Goal: Task Accomplishment & Management: Use online tool/utility

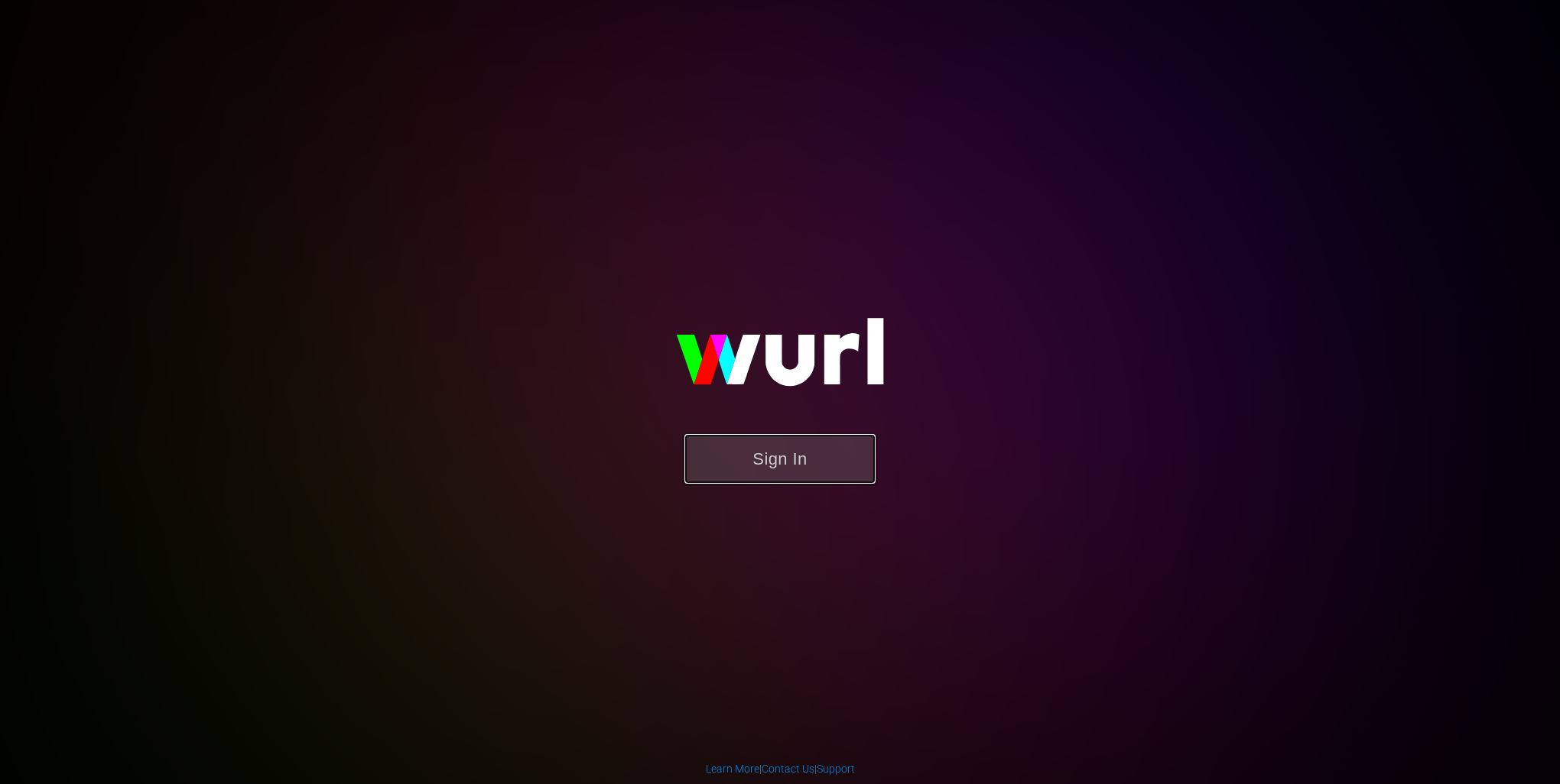
click at [801, 464] on button "Sign In" at bounding box center [779, 459] width 191 height 50
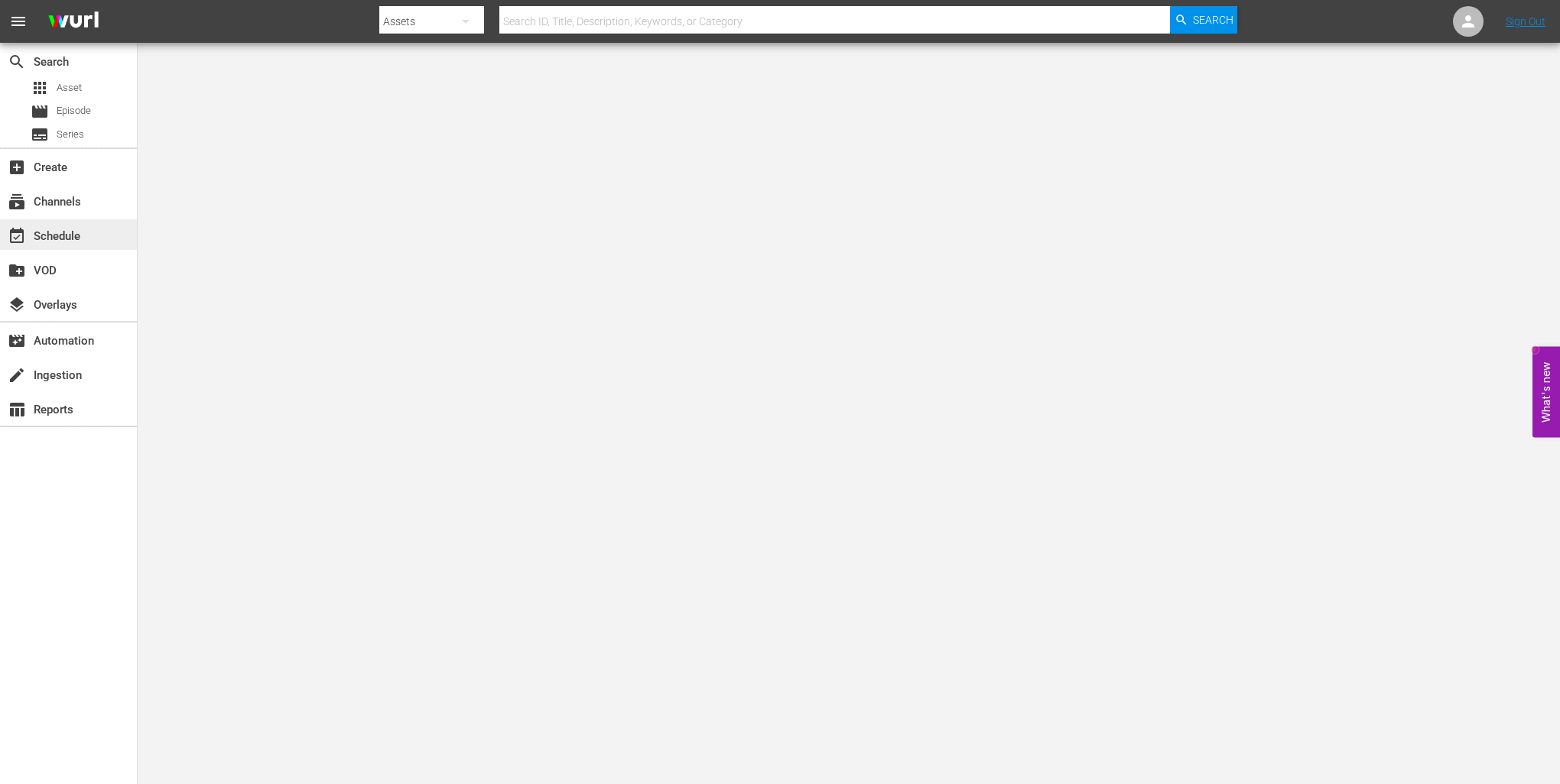
click at [98, 246] on div "event_available Schedule" at bounding box center [68, 234] width 137 height 31
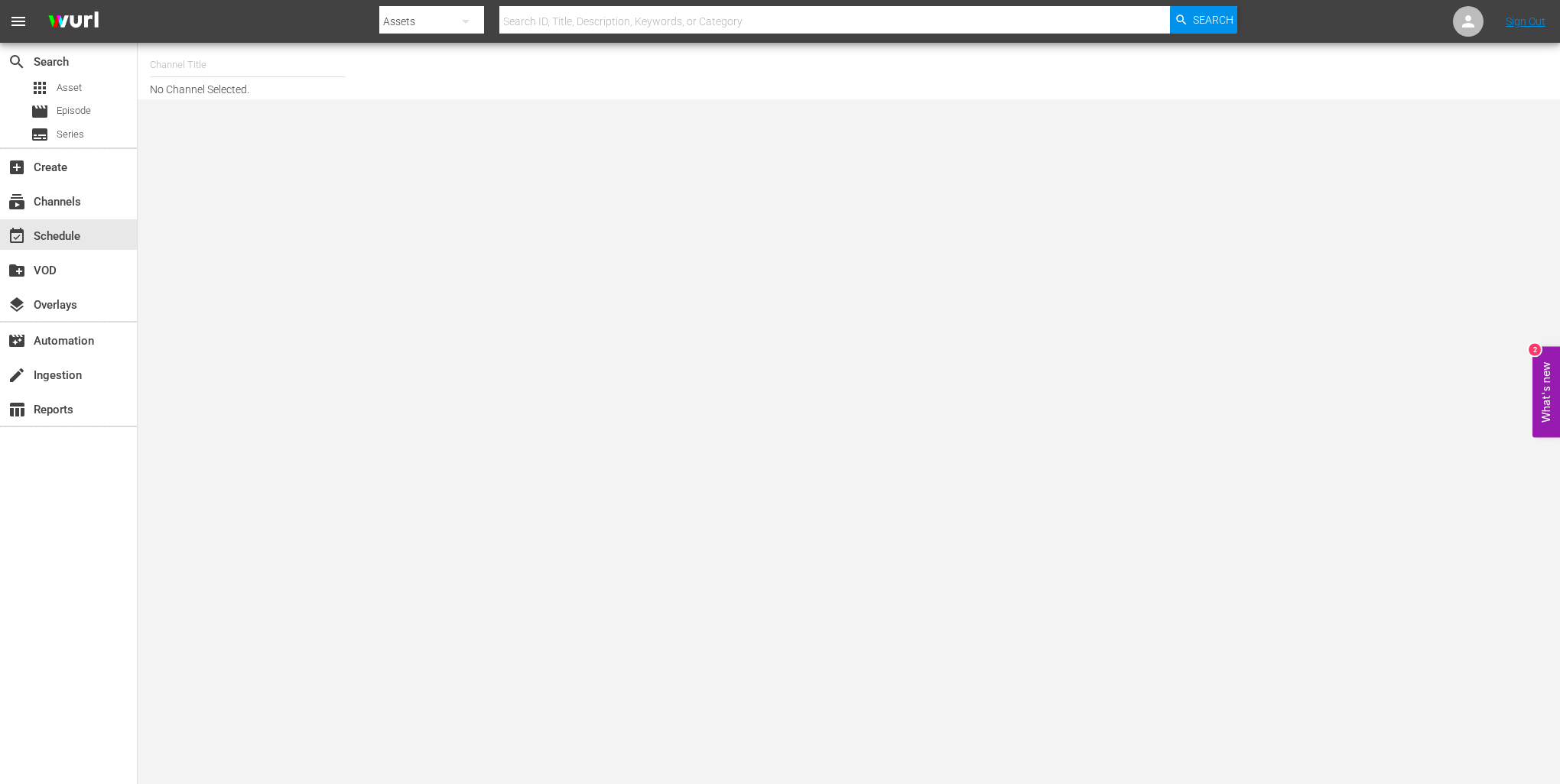
click at [215, 72] on input "text" at bounding box center [248, 65] width 196 height 37
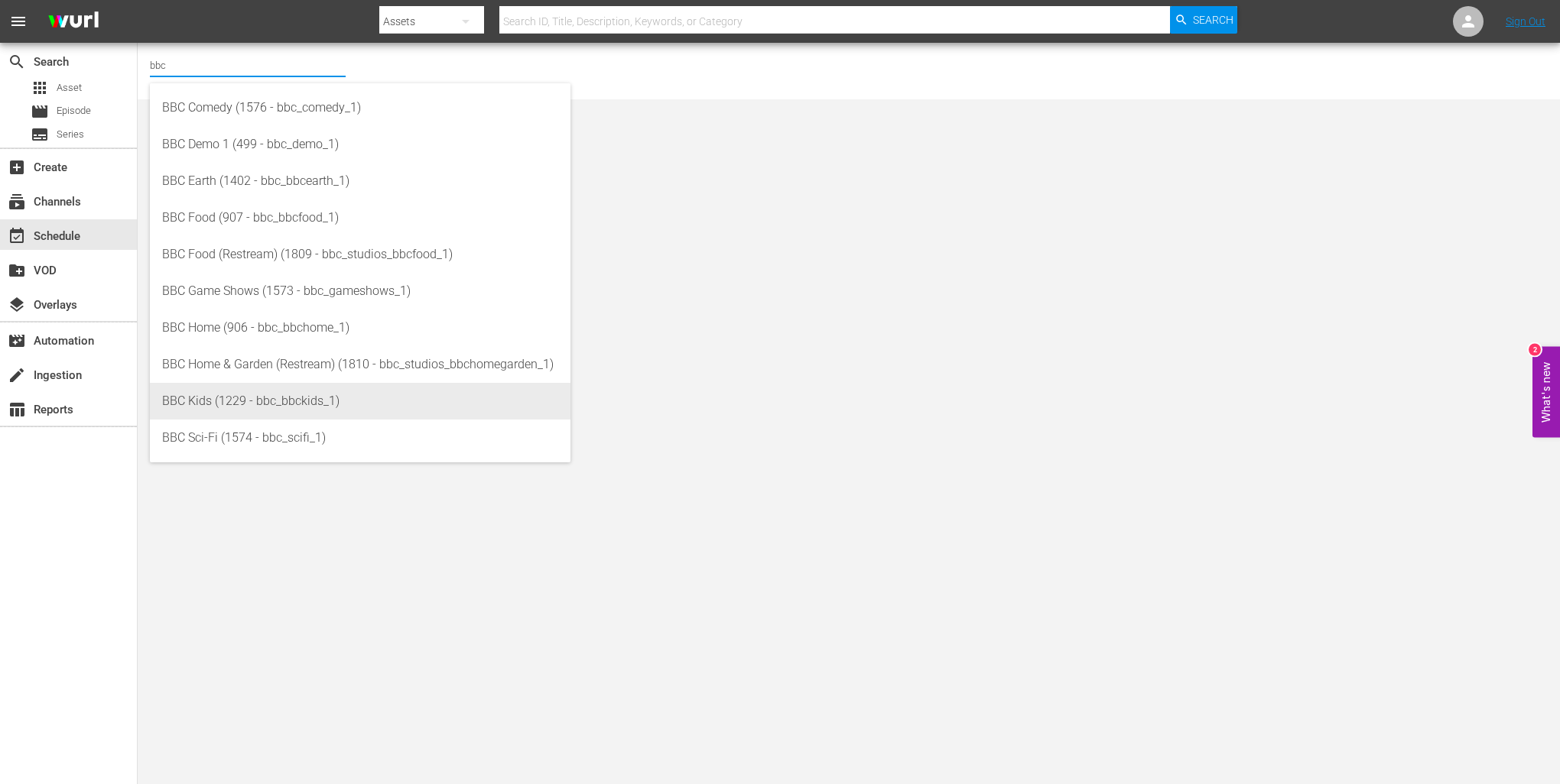
click at [278, 393] on div "BBC Kids (1229 - bbc_bbckids_1)" at bounding box center [360, 402] width 396 height 37
type input "BBC Kids (1229 - bbc_bbckids_1)"
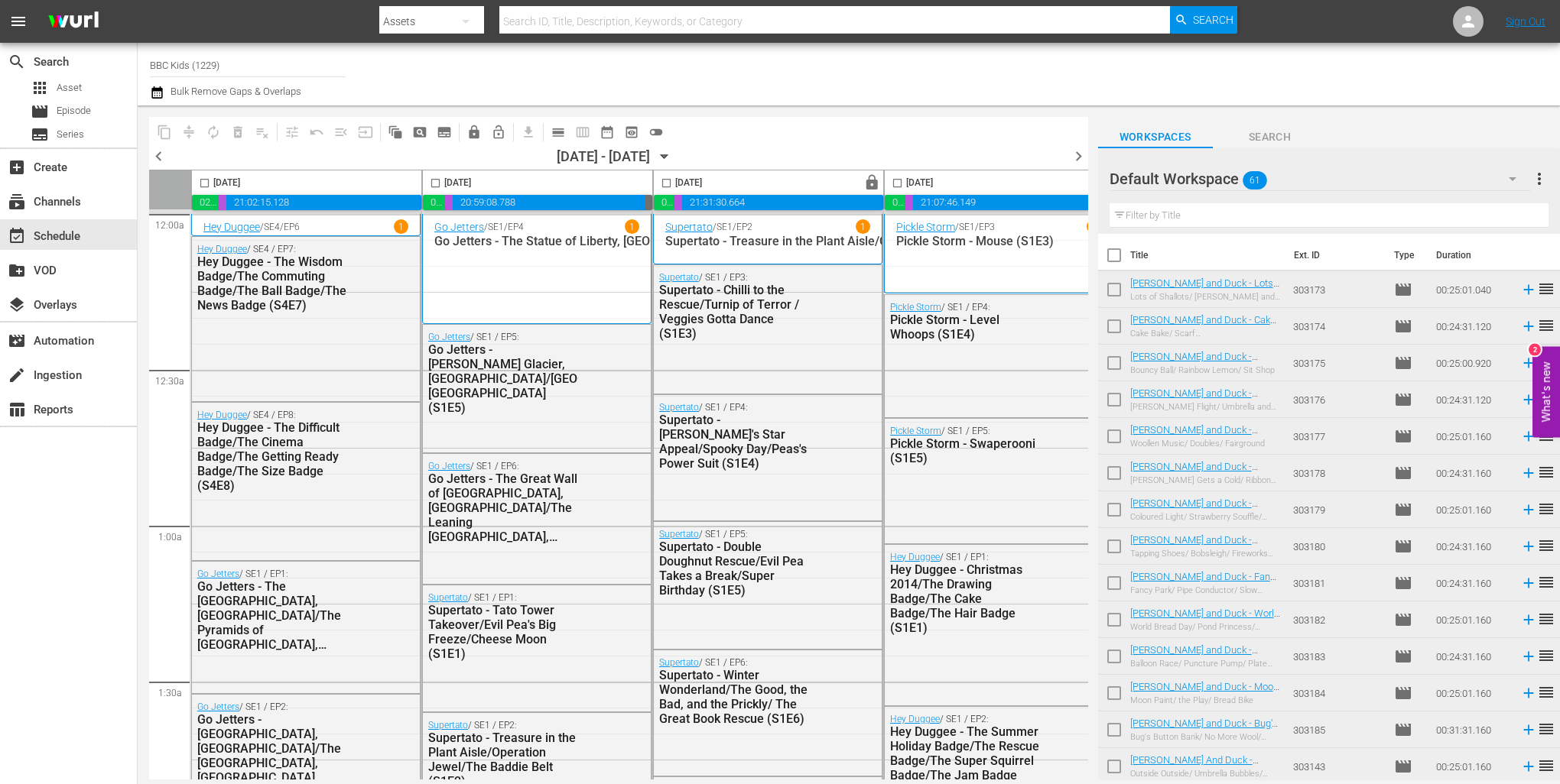
click at [1078, 157] on span "chevron_right" at bounding box center [1078, 156] width 19 height 19
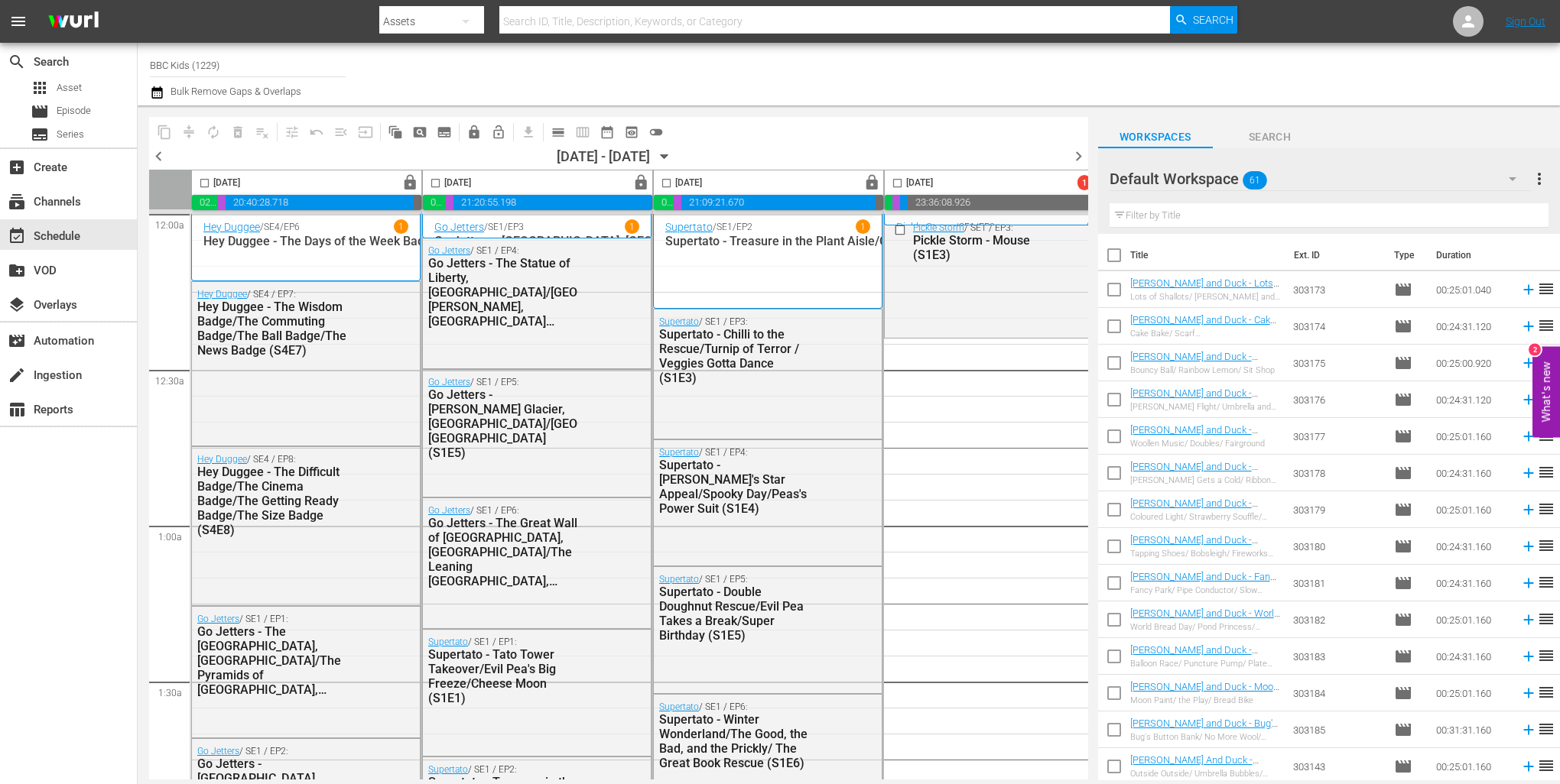
click at [672, 158] on icon "button" at bounding box center [664, 157] width 17 height 17
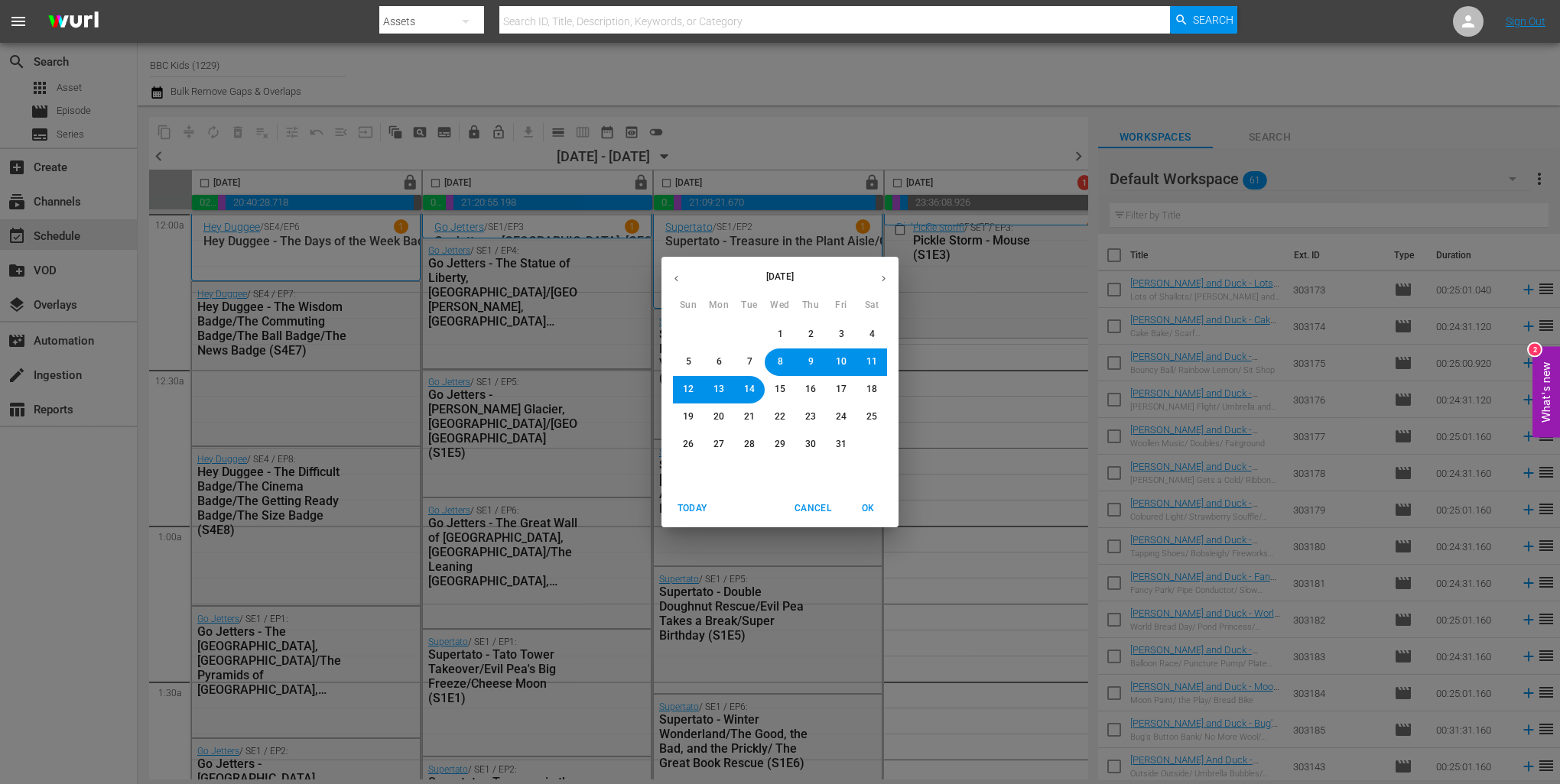
click at [875, 331] on span "4" at bounding box center [871, 335] width 9 height 13
click at [868, 513] on span "OK" at bounding box center [868, 508] width 37 height 16
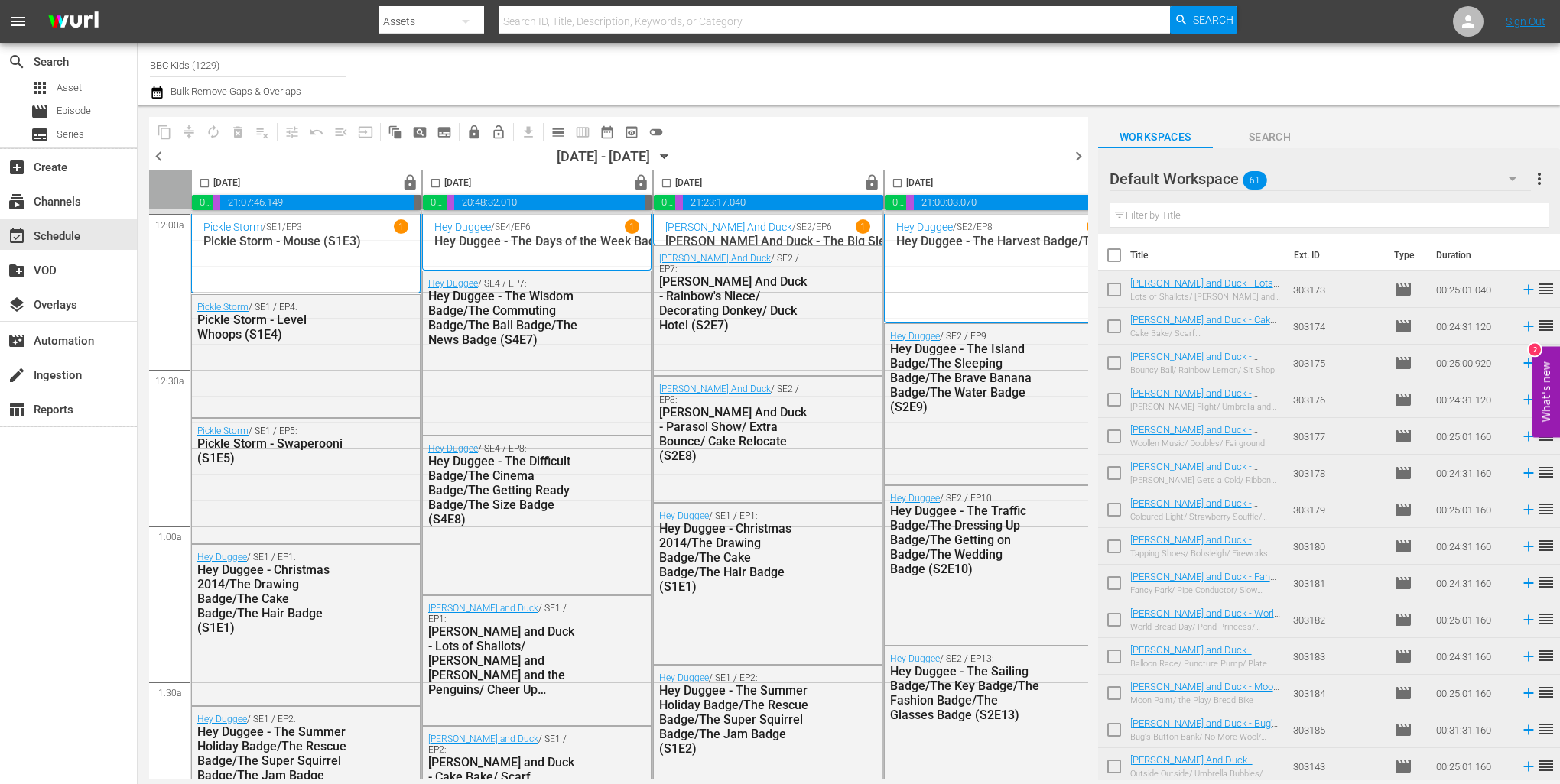
click at [203, 181] on input "checkbox" at bounding box center [204, 186] width 18 height 17
checkbox input "true"
click at [433, 182] on input "checkbox" at bounding box center [435, 186] width 18 height 17
checkbox input "true"
click at [668, 185] on input "checkbox" at bounding box center [666, 186] width 18 height 17
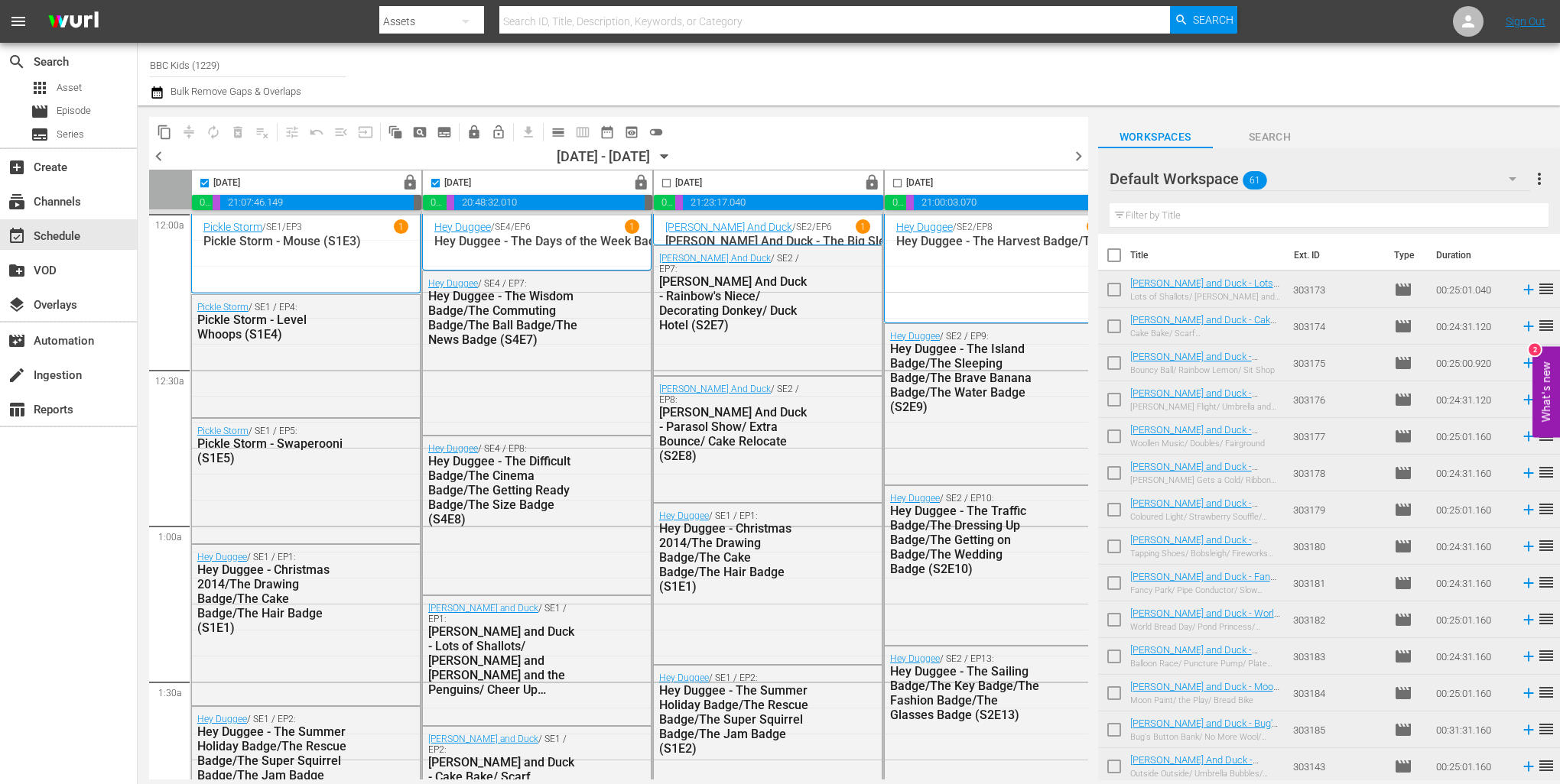
checkbox input "true"
click at [895, 179] on input "checkbox" at bounding box center [897, 186] width 18 height 17
checkbox input "true"
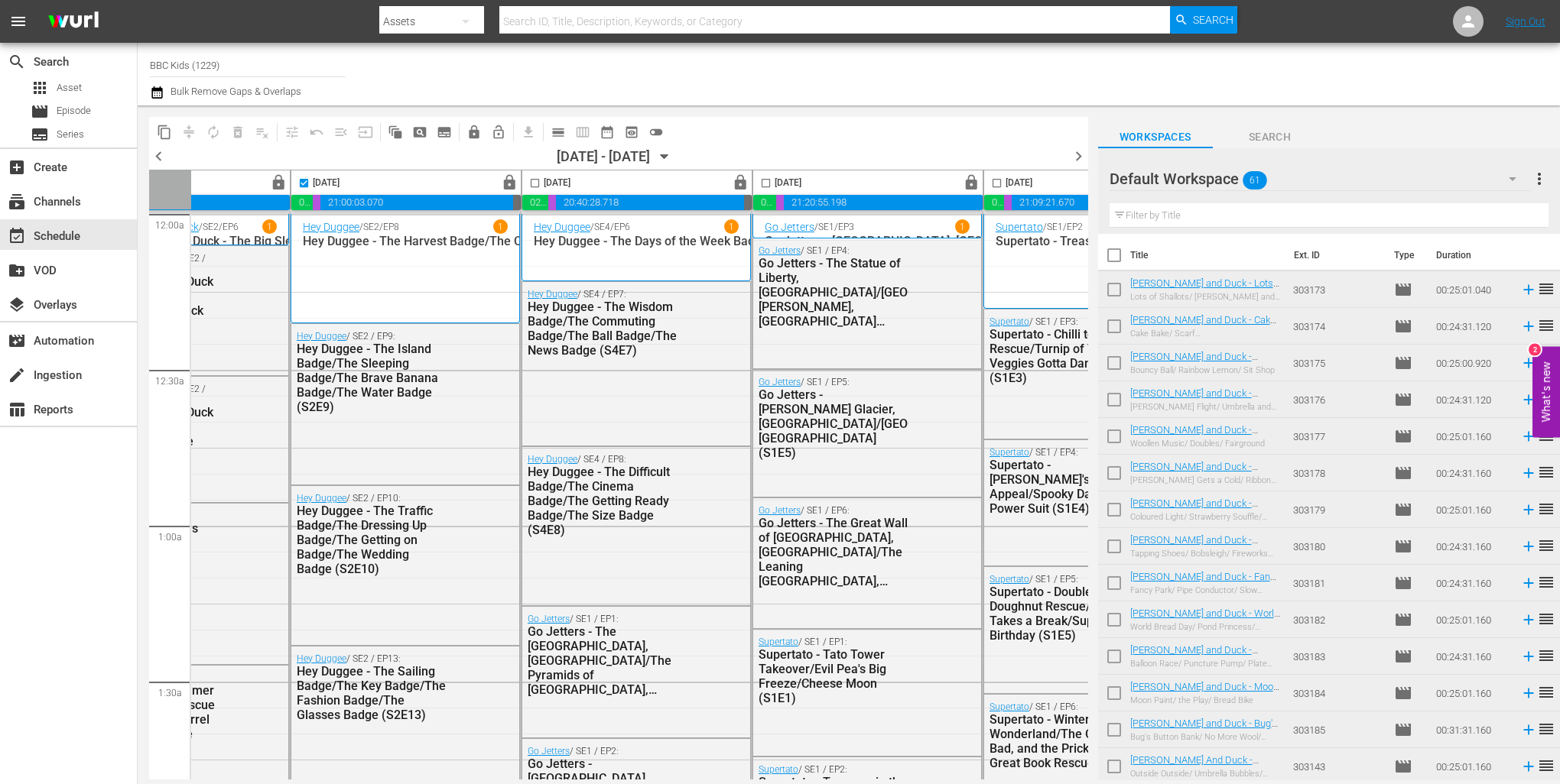
scroll to position [0, 723]
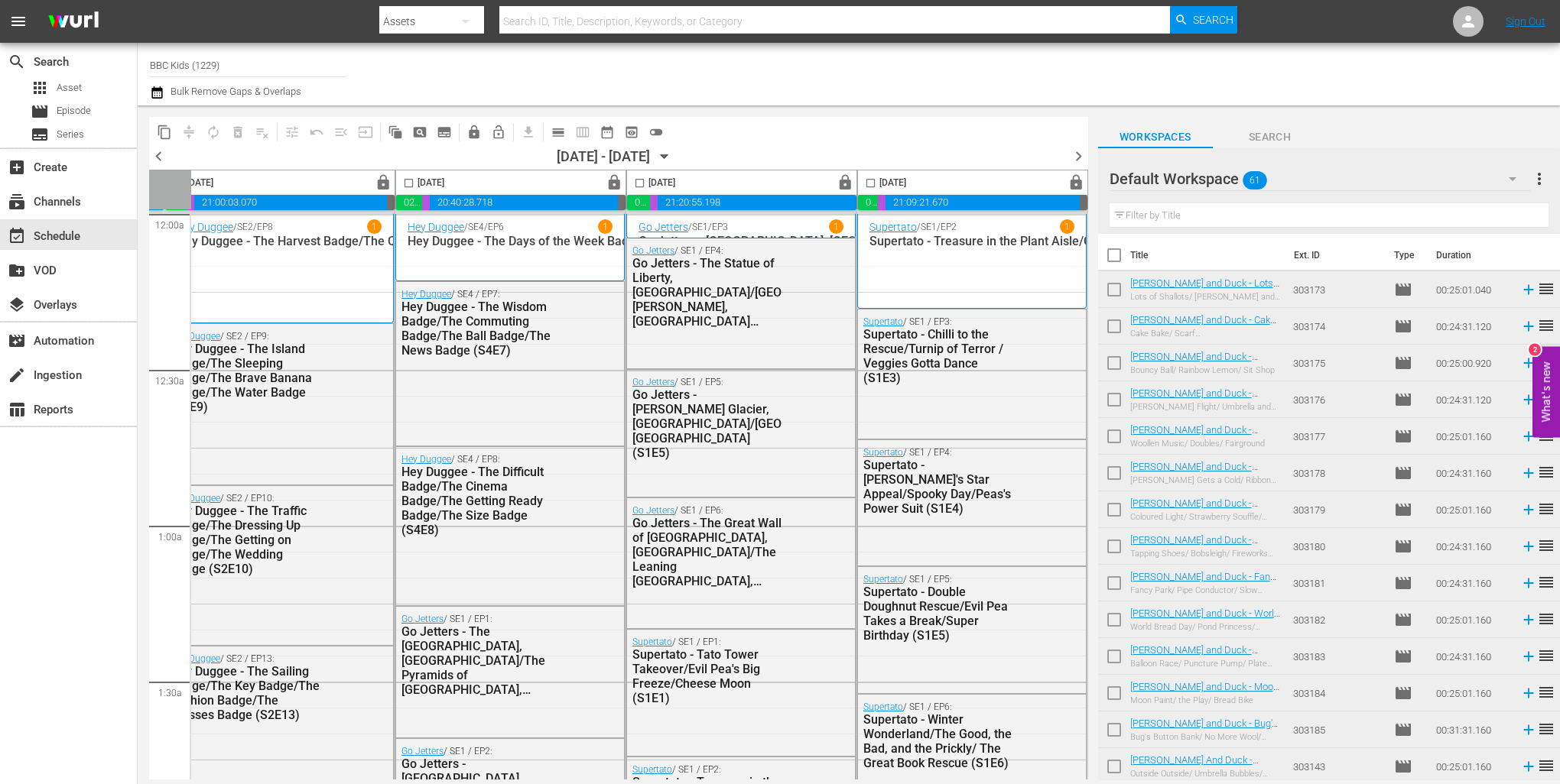
click at [400, 183] on input "checkbox" at bounding box center [408, 186] width 18 height 17
checkbox input "true"
click at [636, 187] on input "checkbox" at bounding box center [639, 186] width 18 height 17
checkbox input "true"
click at [862, 182] on input "checkbox" at bounding box center [870, 186] width 18 height 17
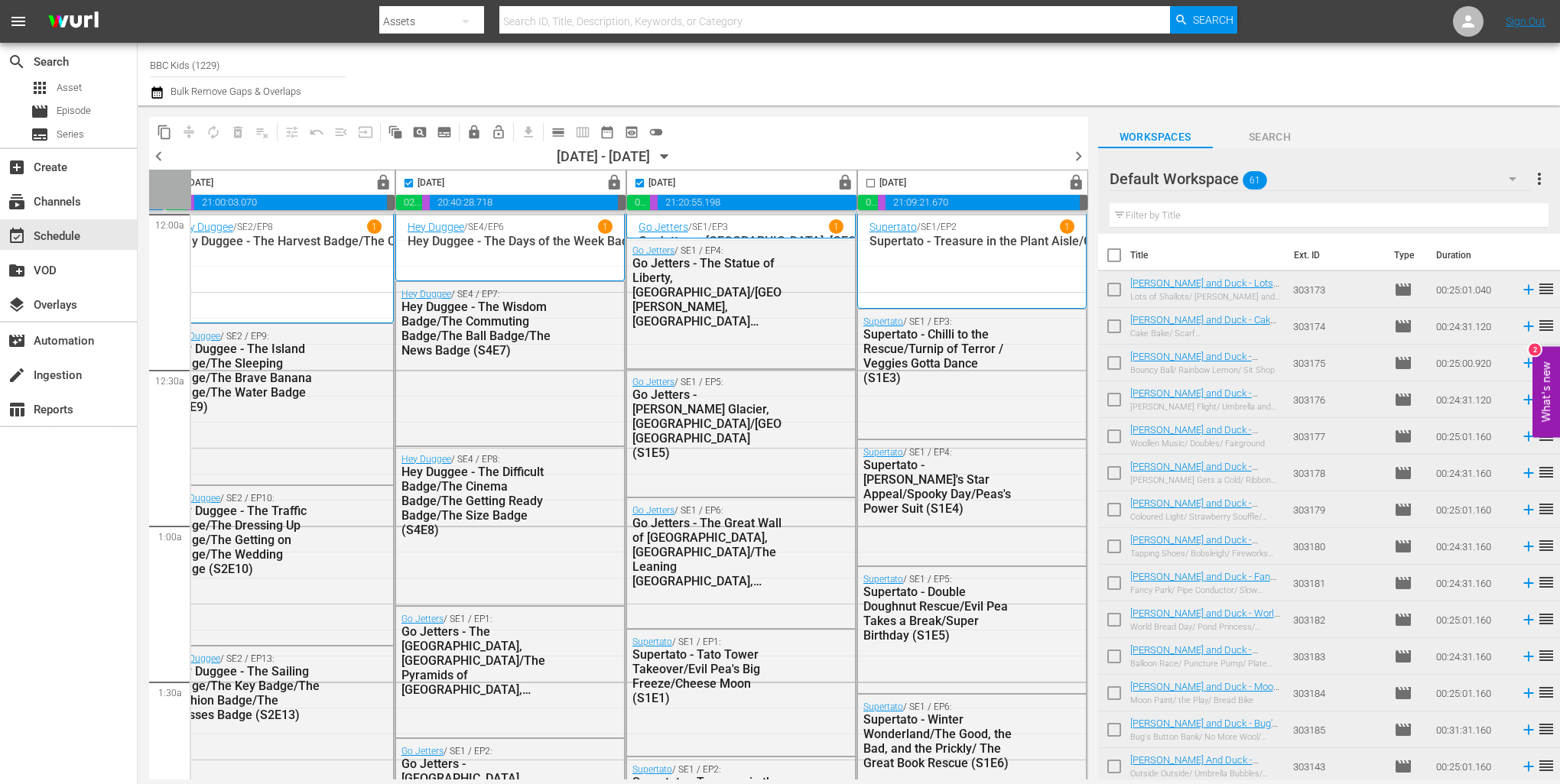
checkbox input "true"
click at [161, 133] on span "content_copy" at bounding box center [164, 132] width 15 height 15
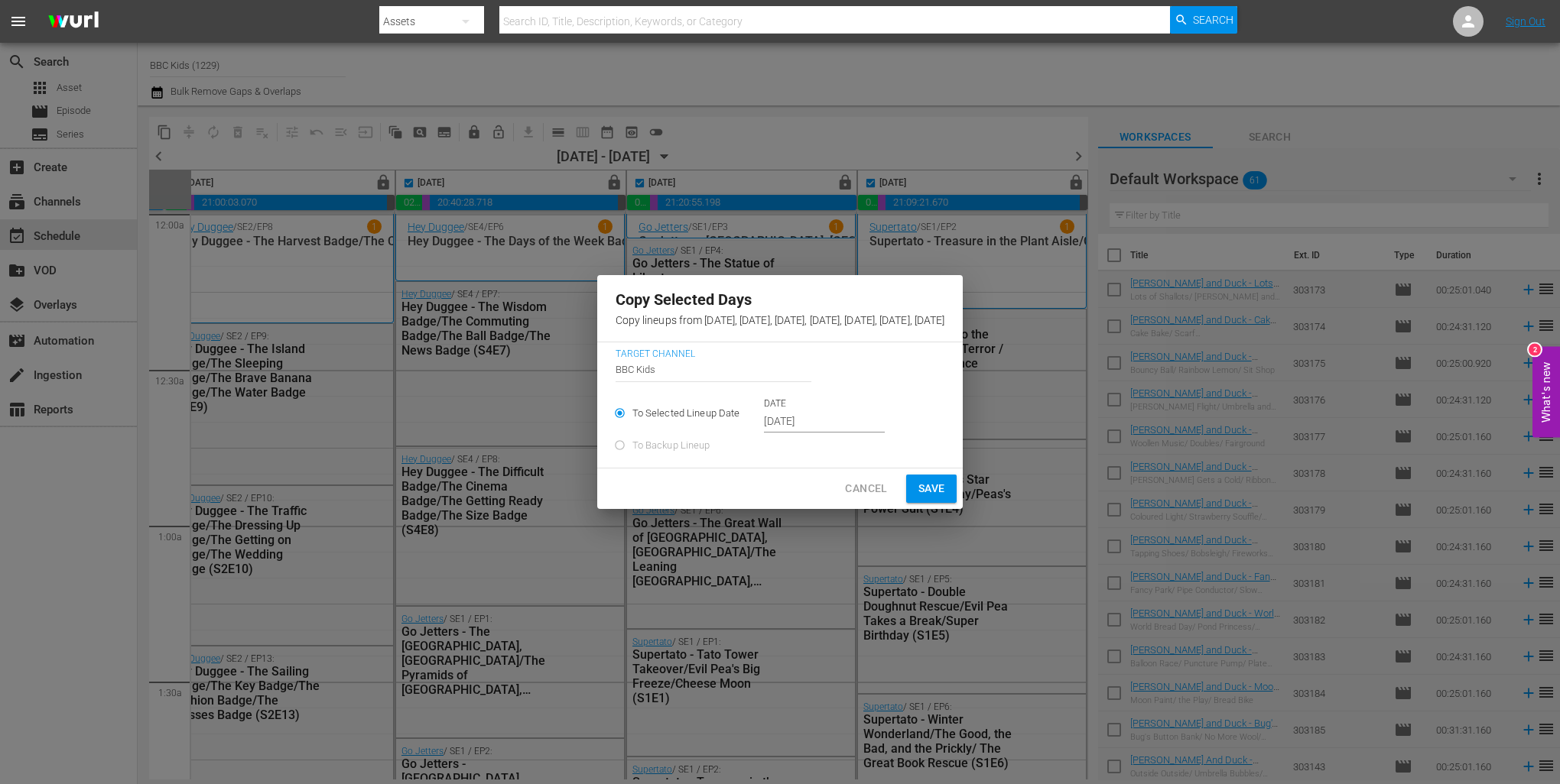
click at [769, 411] on p "DATE" at bounding box center [824, 404] width 121 height 13
click at [769, 423] on input "Oct 4th 2025" at bounding box center [824, 422] width 121 height 23
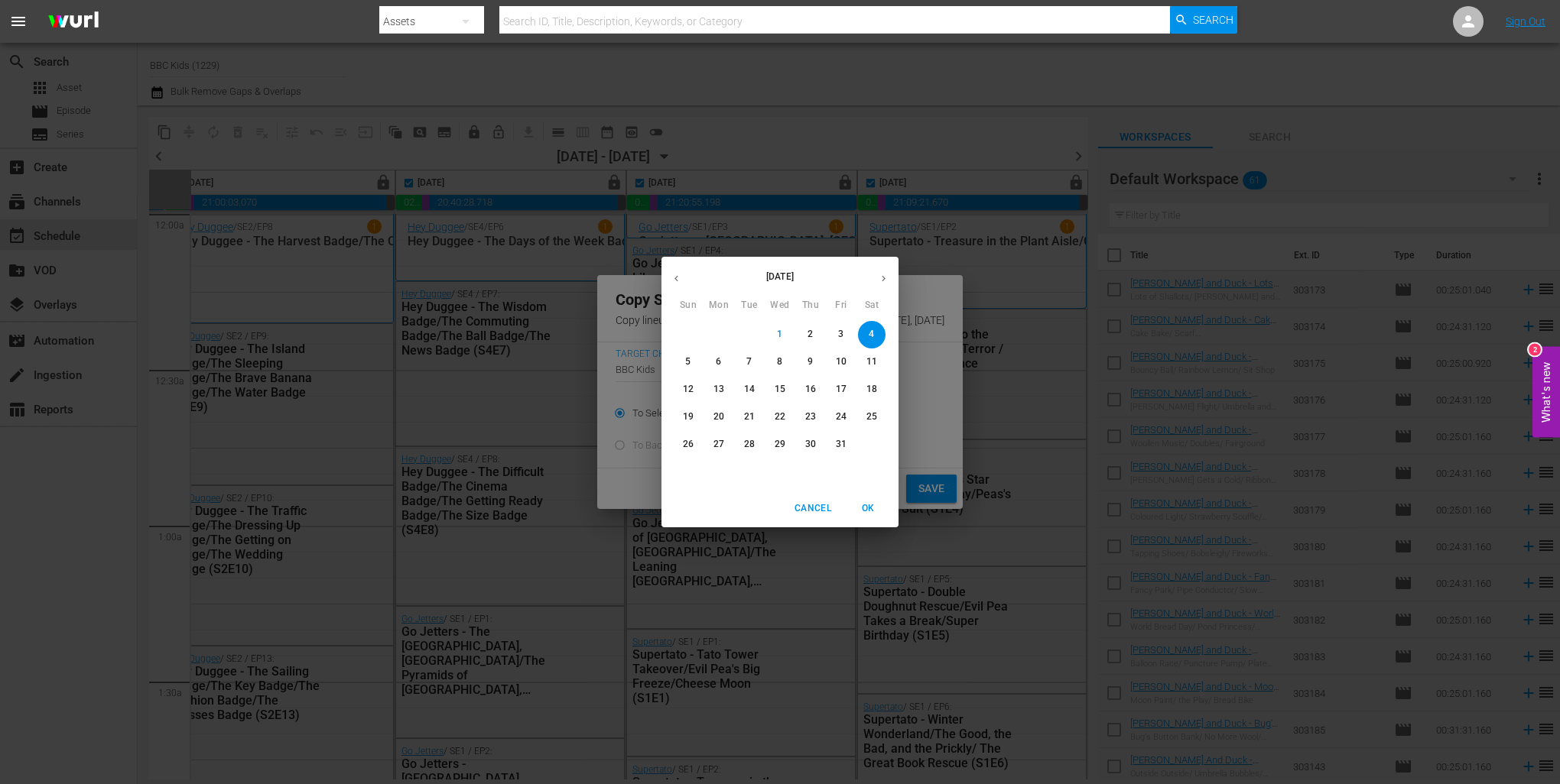
click at [876, 357] on p "11" at bounding box center [872, 362] width 11 height 13
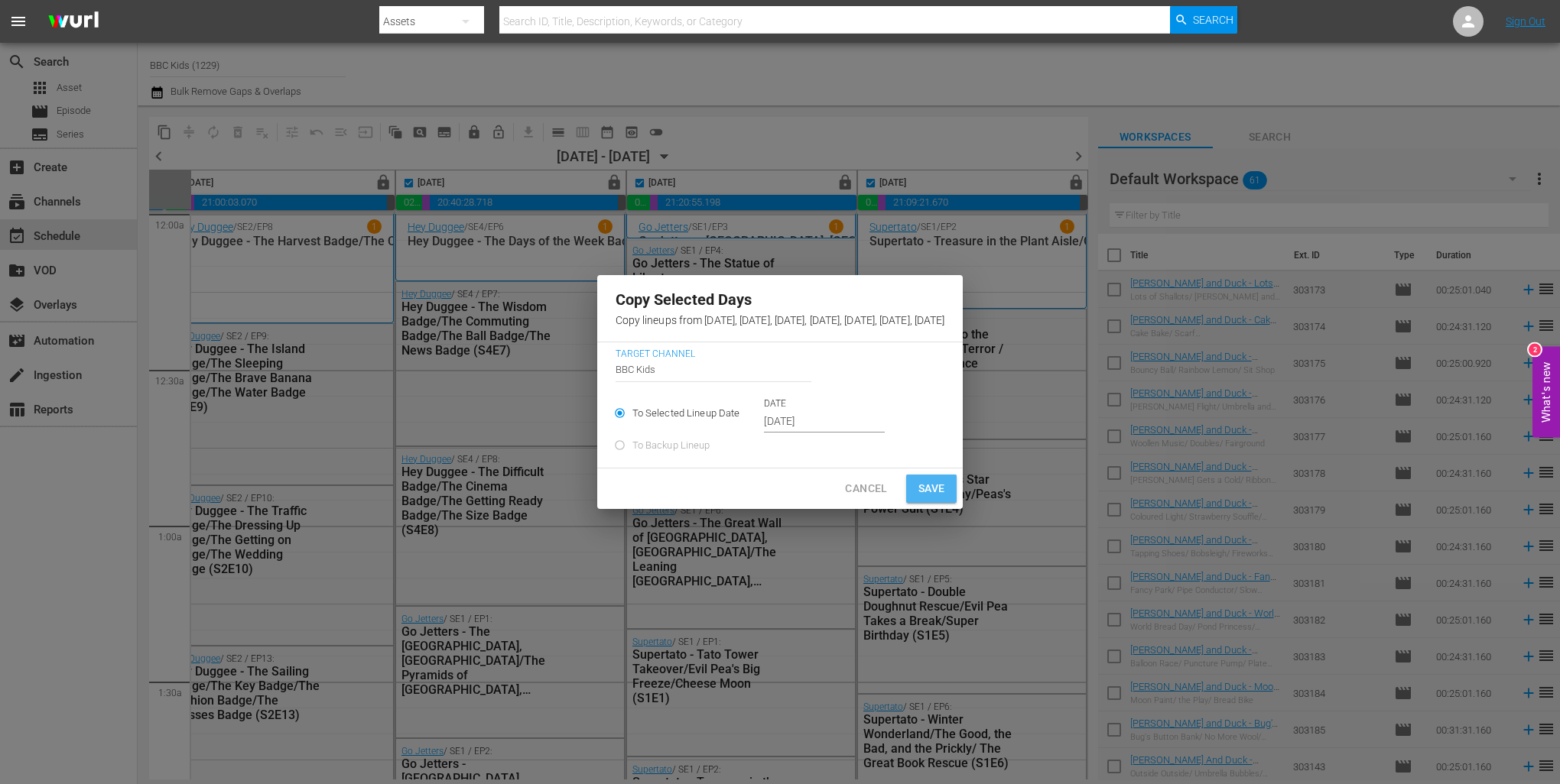
click at [945, 497] on span "Save" at bounding box center [932, 488] width 27 height 19
type input "Oct 4th 2025"
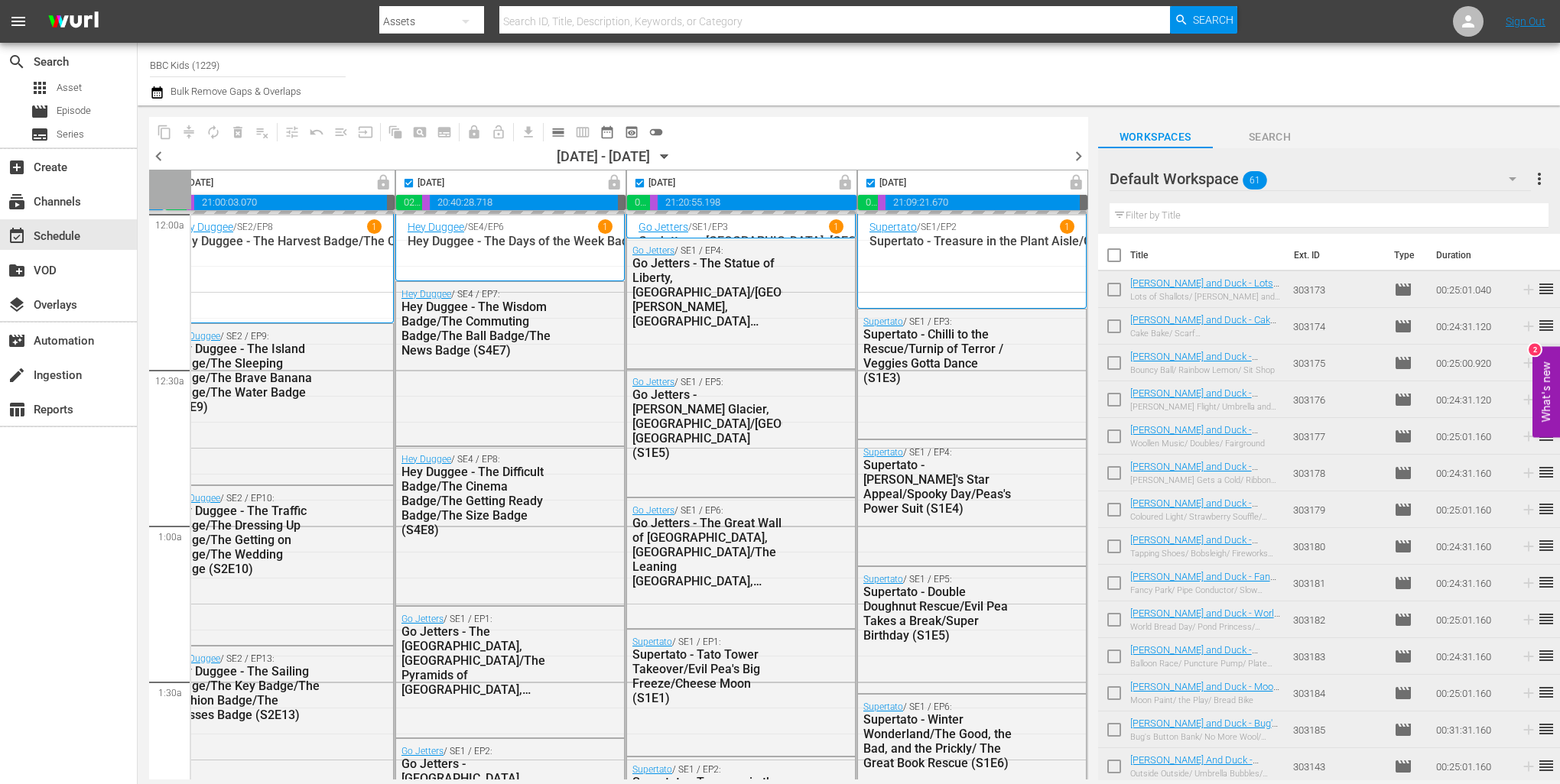
click at [403, 67] on div "Channel Title BBC Kids (1229) Bulk Remove Gaps & Overlaps" at bounding box center [531, 74] width 762 height 55
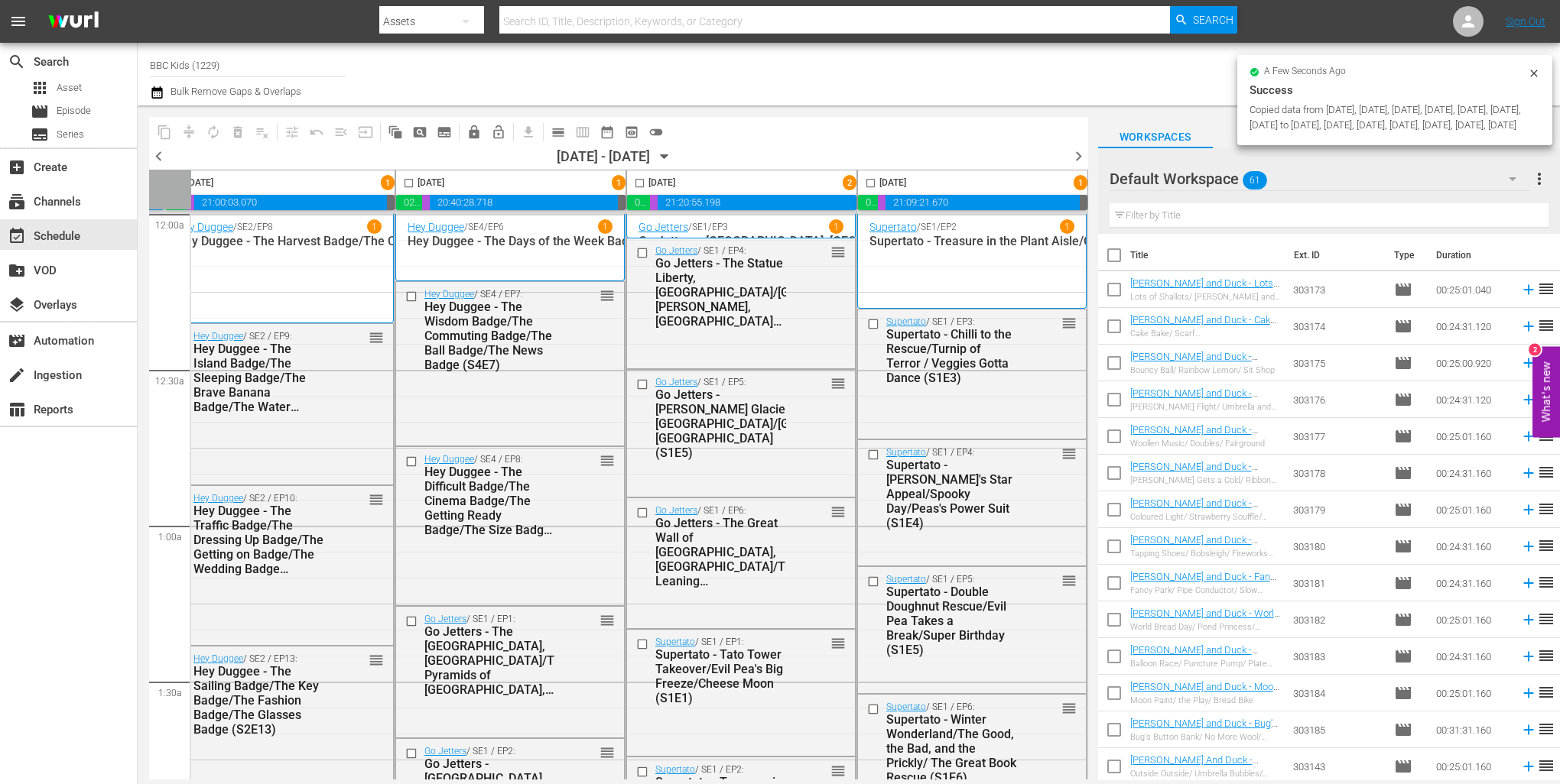
checkbox input "false"
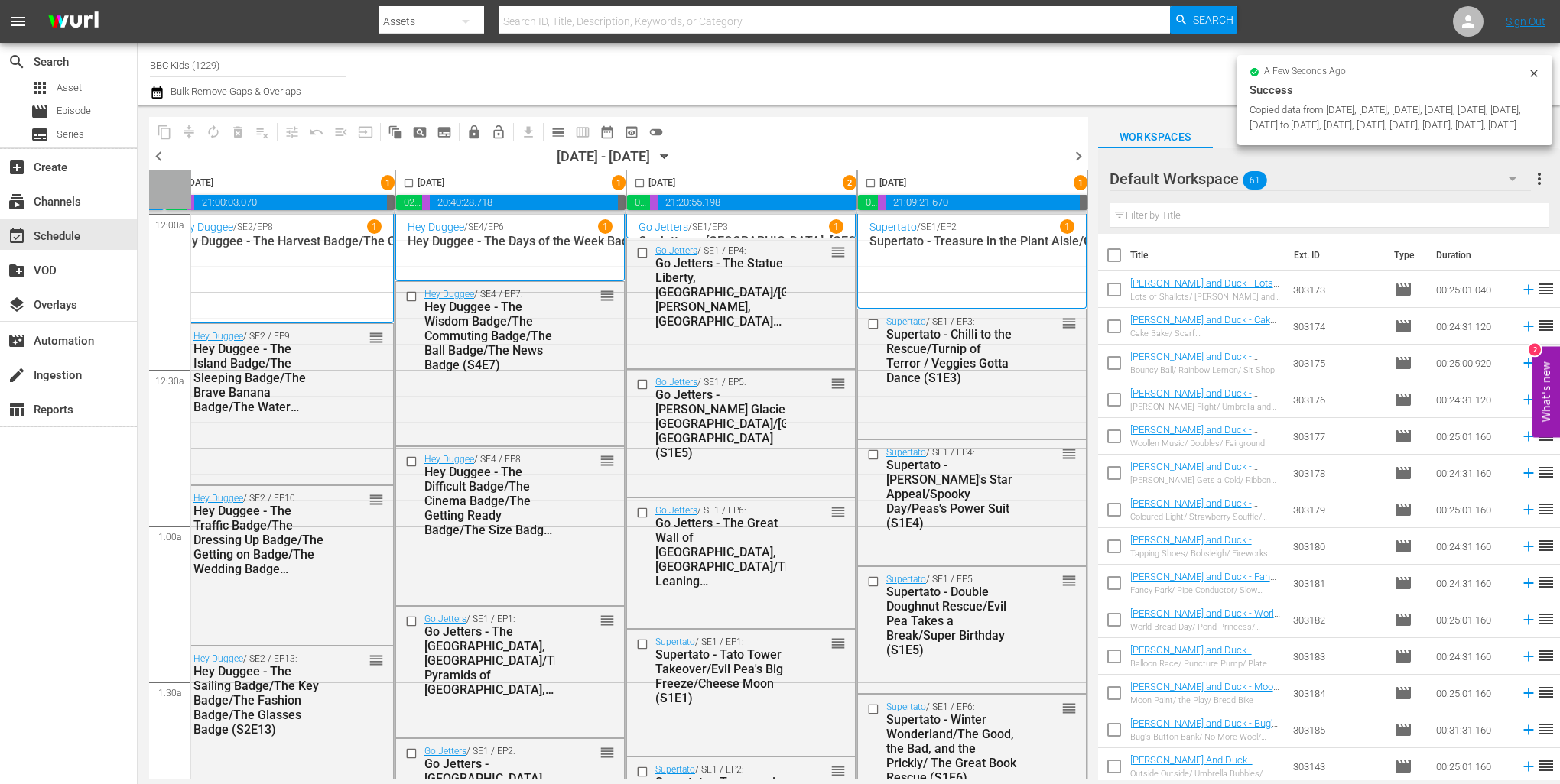
checkbox input "false"
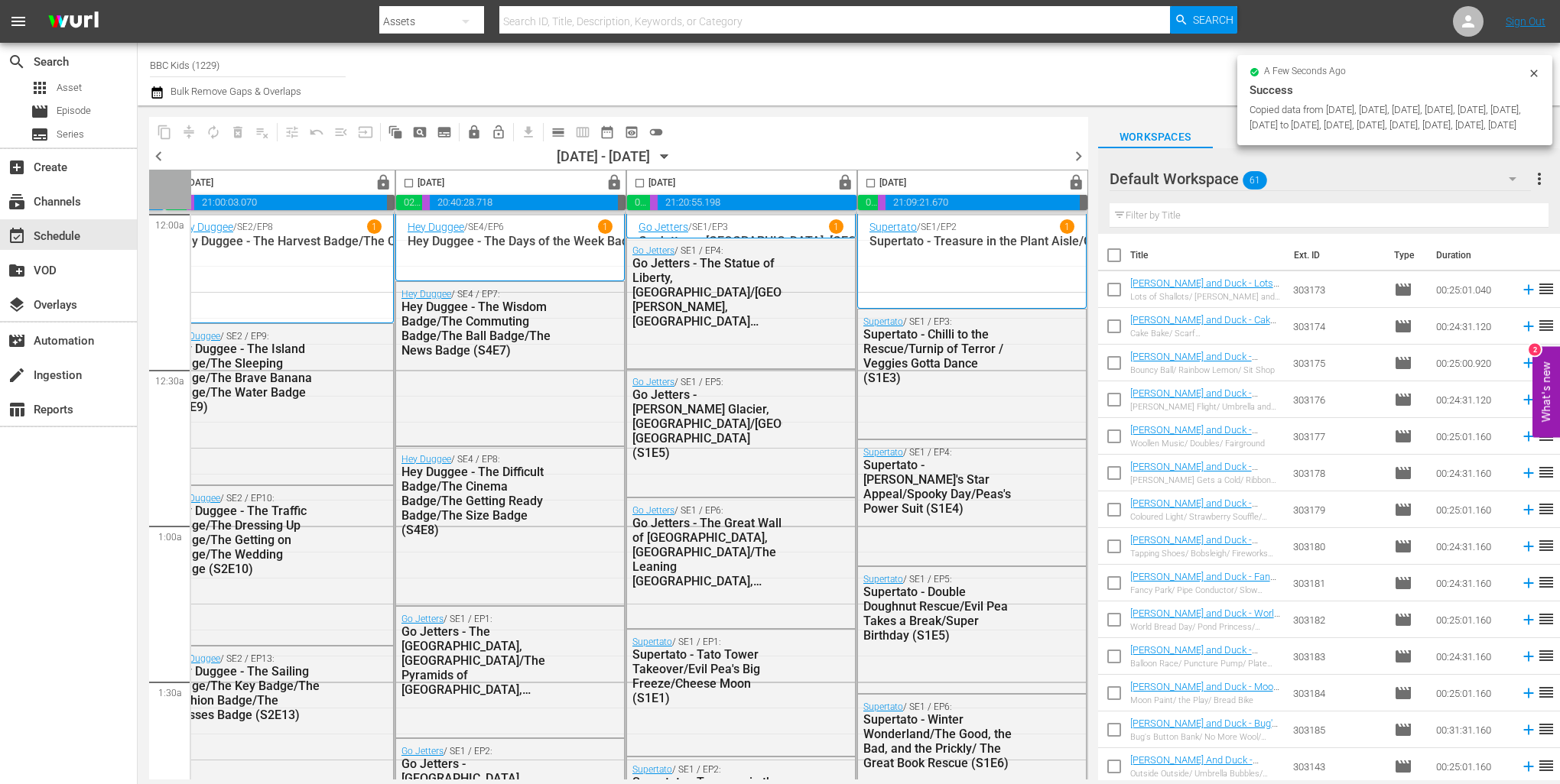
click at [668, 155] on icon "button" at bounding box center [664, 157] width 7 height 4
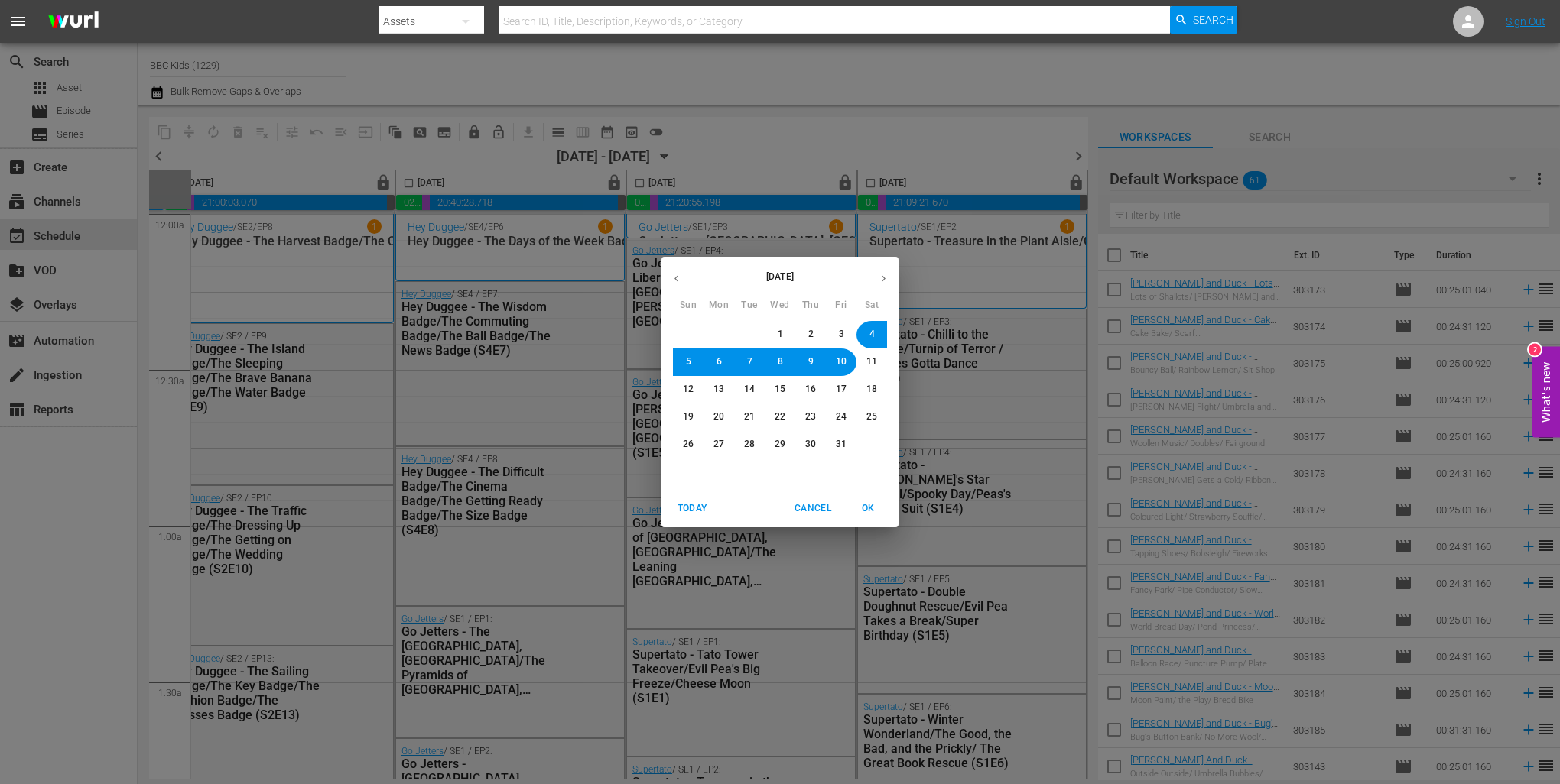
drag, startPoint x: 877, startPoint y: 362, endPoint x: 867, endPoint y: 490, distance: 128.4
click at [876, 362] on button "11" at bounding box center [871, 362] width 28 height 27
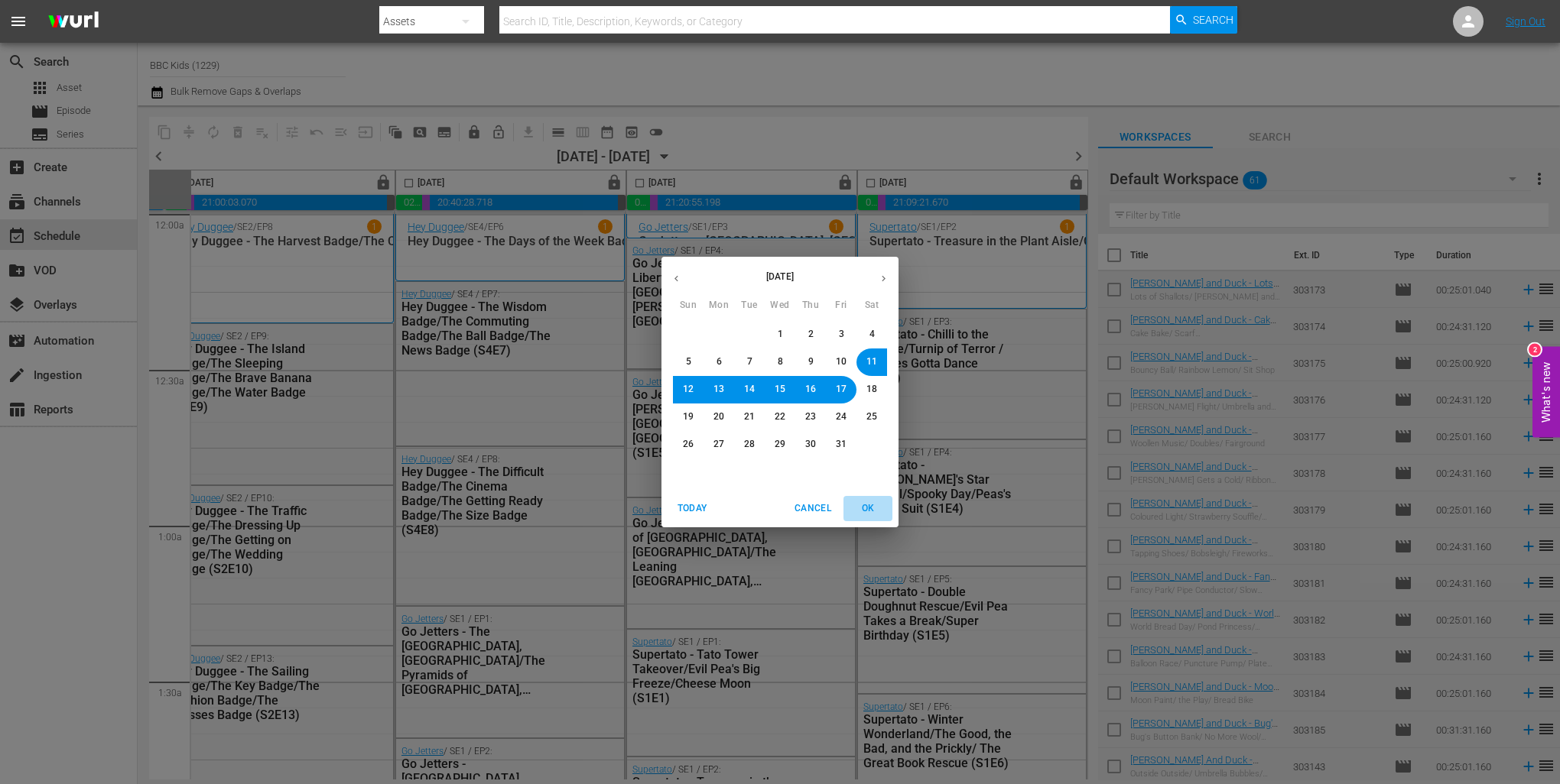
click at [872, 505] on span "OK" at bounding box center [868, 508] width 37 height 16
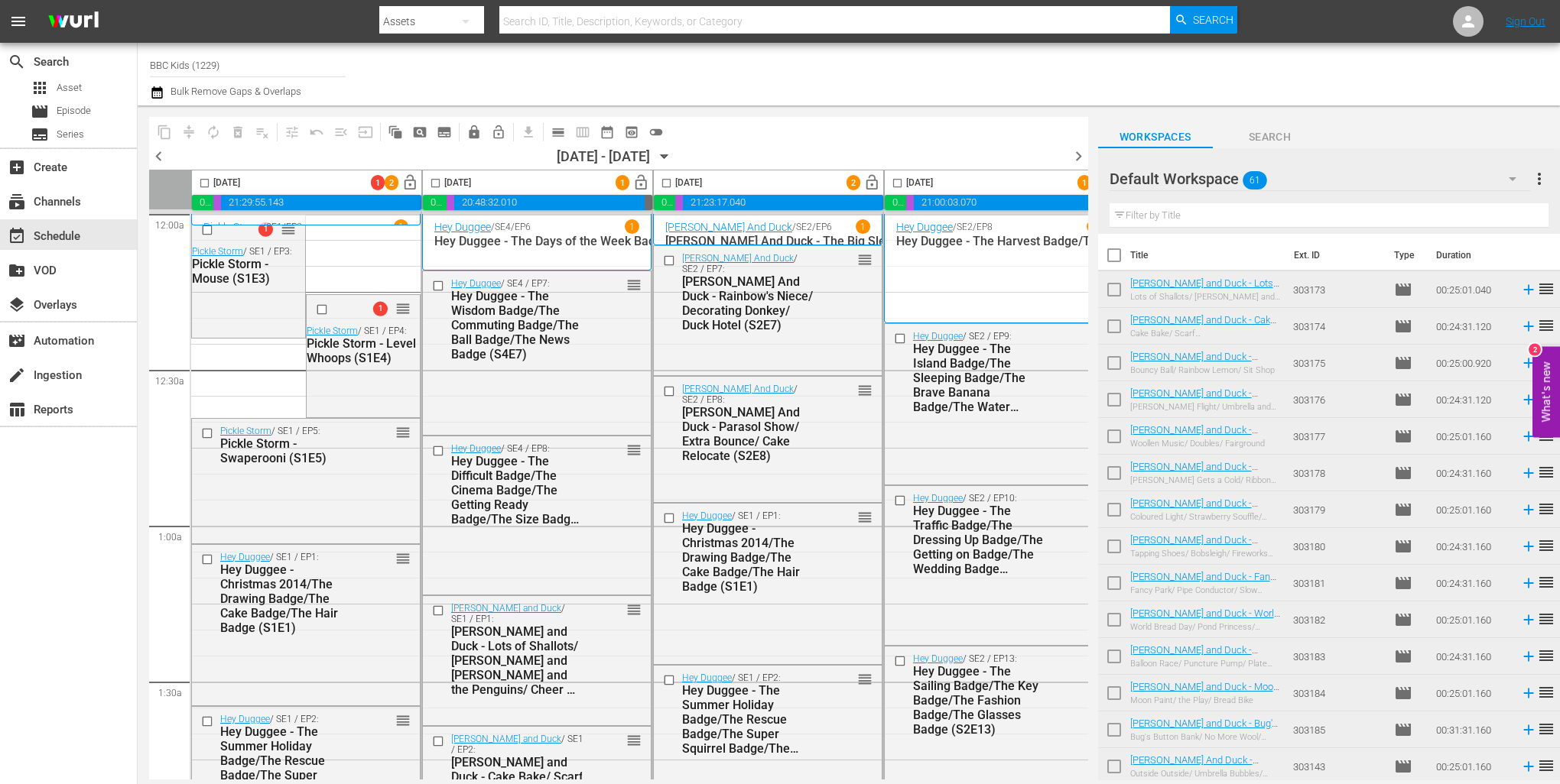
scroll to position [0, 723]
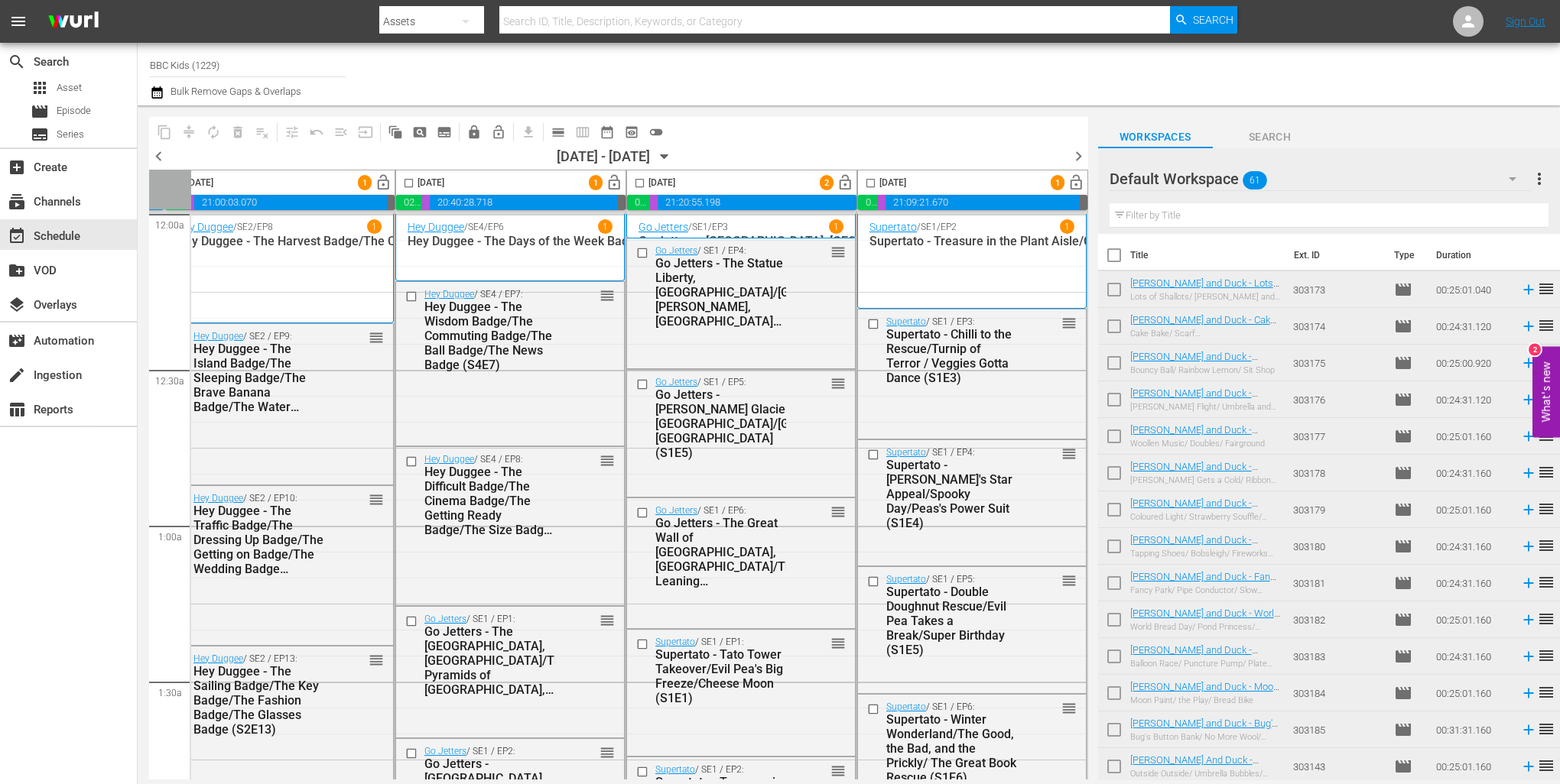
click at [672, 159] on icon "button" at bounding box center [664, 157] width 17 height 17
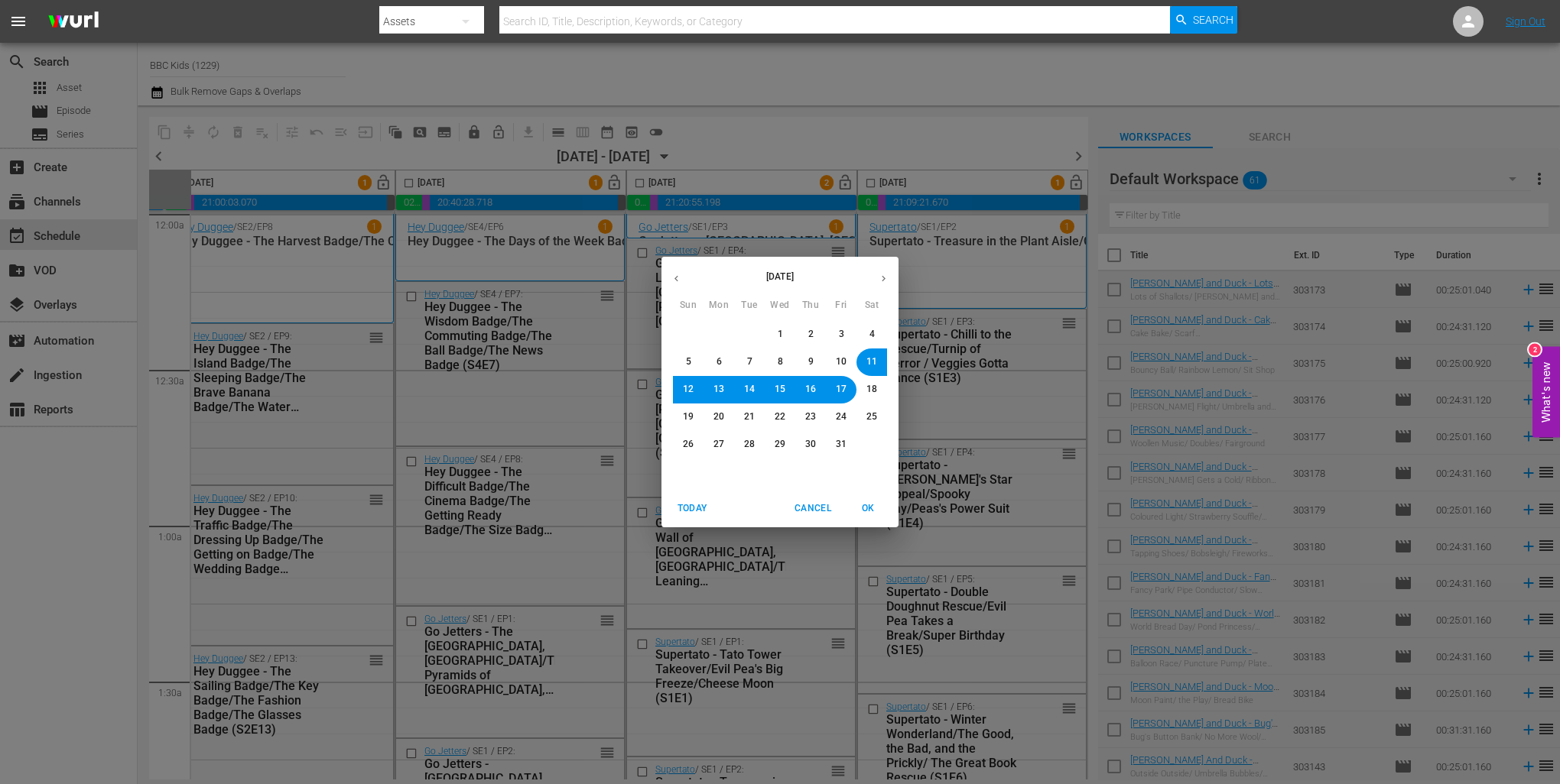
click at [897, 145] on div "[DATE] Sun Mon Tue Wed Thu Fri Sat 28 29 30 1 2 3 4 5 6 7 8 9 10 11 12 13 14 15…" at bounding box center [780, 392] width 1560 height 784
